Goal: Task Accomplishment & Management: Use online tool/utility

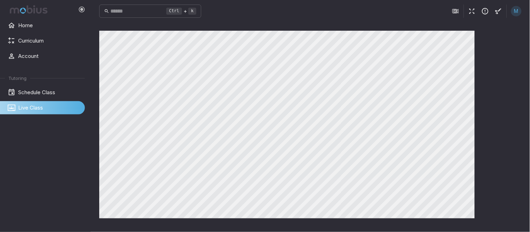
click at [504, 85] on div "Canvas actions 100 % Exit zen mode" at bounding box center [310, 127] width 423 height 193
click at [471, 10] on icon "button" at bounding box center [472, 11] width 8 height 8
click at [503, 56] on div "Canvas actions 100 % Exit zen mode" at bounding box center [310, 127] width 423 height 193
click at [498, 97] on div "Canvas actions 100 % Exit zen mode" at bounding box center [310, 127] width 423 height 193
click at [510, 52] on div "Canvas actions 100 % Exit zen mode" at bounding box center [310, 127] width 423 height 193
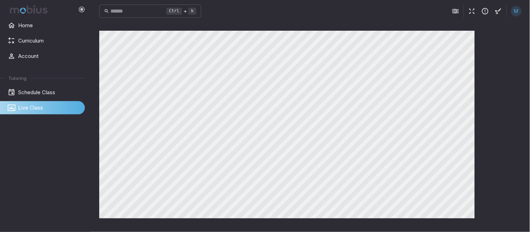
click at [493, 172] on div "Canvas actions 100 % Exit zen mode" at bounding box center [310, 127] width 423 height 193
click at [524, 141] on main "Canvas actions 100 % Exit zen mode" at bounding box center [310, 127] width 439 height 210
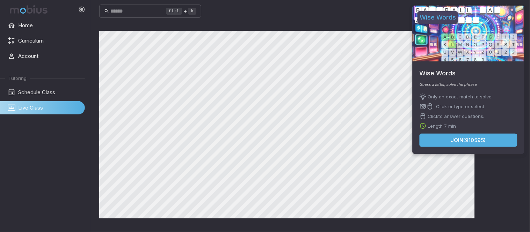
click at [481, 138] on button "Join ( 910595 )" at bounding box center [469, 140] width 98 height 13
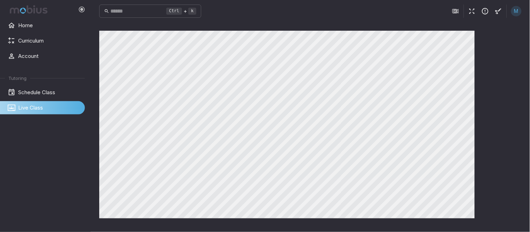
click at [469, 13] on icon "button" at bounding box center [472, 11] width 8 height 8
click at [467, 6] on div "910595 7:00 M" at bounding box center [464, 11] width 116 height 13
click at [469, 14] on icon "button" at bounding box center [472, 11] width 8 height 8
click at [475, 9] on icon "button" at bounding box center [472, 11] width 8 height 8
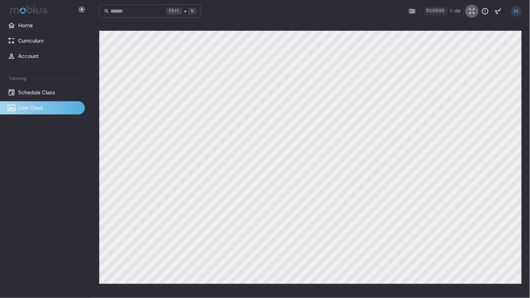
click at [472, 9] on icon "button" at bounding box center [472, 11] width 8 height 8
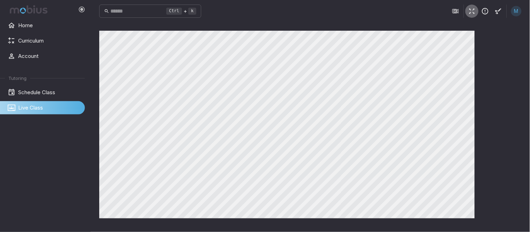
click at [471, 13] on icon "button" at bounding box center [472, 11] width 8 height 8
click at [472, 9] on icon "button" at bounding box center [472, 11] width 8 height 8
drag, startPoint x: 516, startPoint y: 72, endPoint x: 518, endPoint y: 66, distance: 6.2
click at [516, 71] on div "Canvas actions 100 % Exit zen mode" at bounding box center [310, 127] width 423 height 193
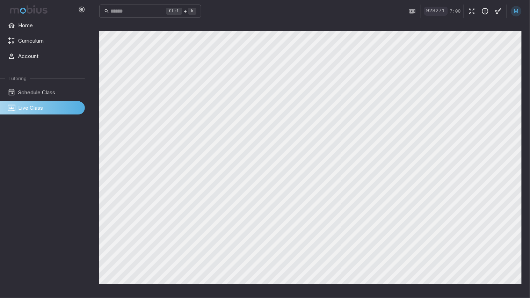
click at [446, 105] on div "Ctrl + k ​ 928271 7:00 M Canvas actions 100 % Exit zen mode" at bounding box center [310, 149] width 439 height 298
click at [498, 149] on div "Ctrl + k ​ 928271 7:00 M Canvas actions 100 % Exit zen mode" at bounding box center [310, 149] width 439 height 298
click at [524, 92] on main "Canvas actions 100 % Exit zen mode" at bounding box center [310, 160] width 439 height 276
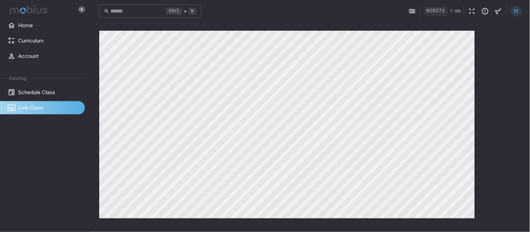
click at [494, 105] on div "Canvas actions 100 % Exit zen mode" at bounding box center [310, 127] width 423 height 193
click at [504, 61] on div "Canvas actions 100 % Exit zen mode" at bounding box center [310, 127] width 423 height 193
click at [504, 154] on div "Canvas actions 100 % Exit zen mode" at bounding box center [310, 127] width 423 height 193
click at [472, 16] on div "Ctrl + k ​ M Canvas actions 100 % Exit zen mode" at bounding box center [310, 116] width 439 height 232
click at [472, 16] on button "button" at bounding box center [472, 11] width 13 height 13
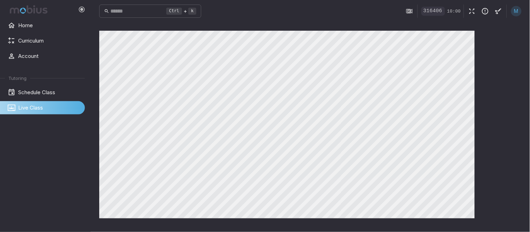
click at [524, 76] on main "Canvas actions 100 % Exit zen mode" at bounding box center [310, 127] width 439 height 210
click at [489, 113] on div "Canvas actions 100 % Exit zen mode" at bounding box center [310, 127] width 423 height 193
click at [96, 132] on main "Canvas actions 100 % Exit zen mode" at bounding box center [310, 127] width 439 height 210
click at [98, 131] on main "Canvas actions 100 % Exit zen mode" at bounding box center [310, 127] width 439 height 210
click at [99, 126] on main "Canvas actions 100 % Exit zen mode" at bounding box center [310, 127] width 439 height 210
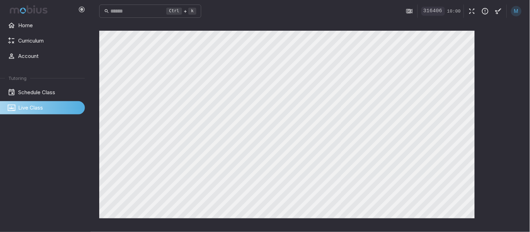
click at [473, 12] on icon "button" at bounding box center [472, 11] width 8 height 8
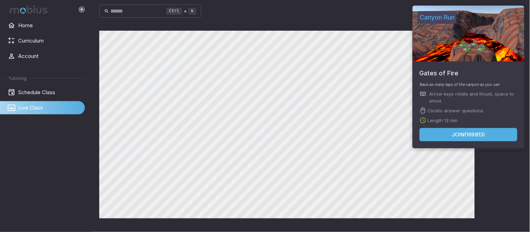
click at [512, 113] on body "Home Curriculum Account Tutoring Schedule Class Live Class Ctrl + k ​ M Canvas …" at bounding box center [265, 116] width 530 height 232
click at [462, 135] on button "Join ( 169813 )" at bounding box center [469, 134] width 98 height 13
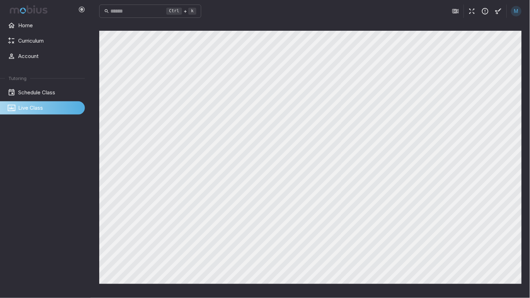
click at [473, 8] on icon "button" at bounding box center [472, 11] width 8 height 8
click at [473, 13] on icon "button" at bounding box center [472, 11] width 8 height 8
click at [471, 16] on button "button" at bounding box center [472, 11] width 13 height 13
